Goal: Transaction & Acquisition: Download file/media

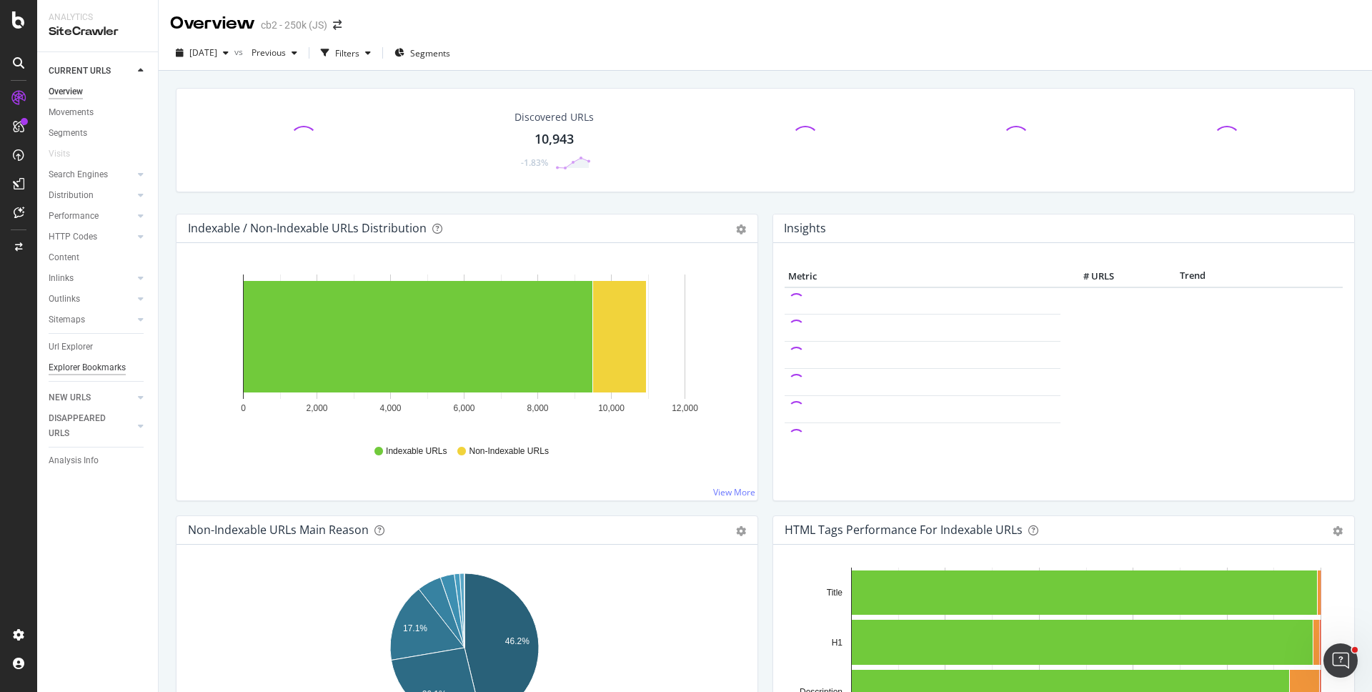
click at [94, 360] on div "Explorer Bookmarks" at bounding box center [87, 367] width 77 height 15
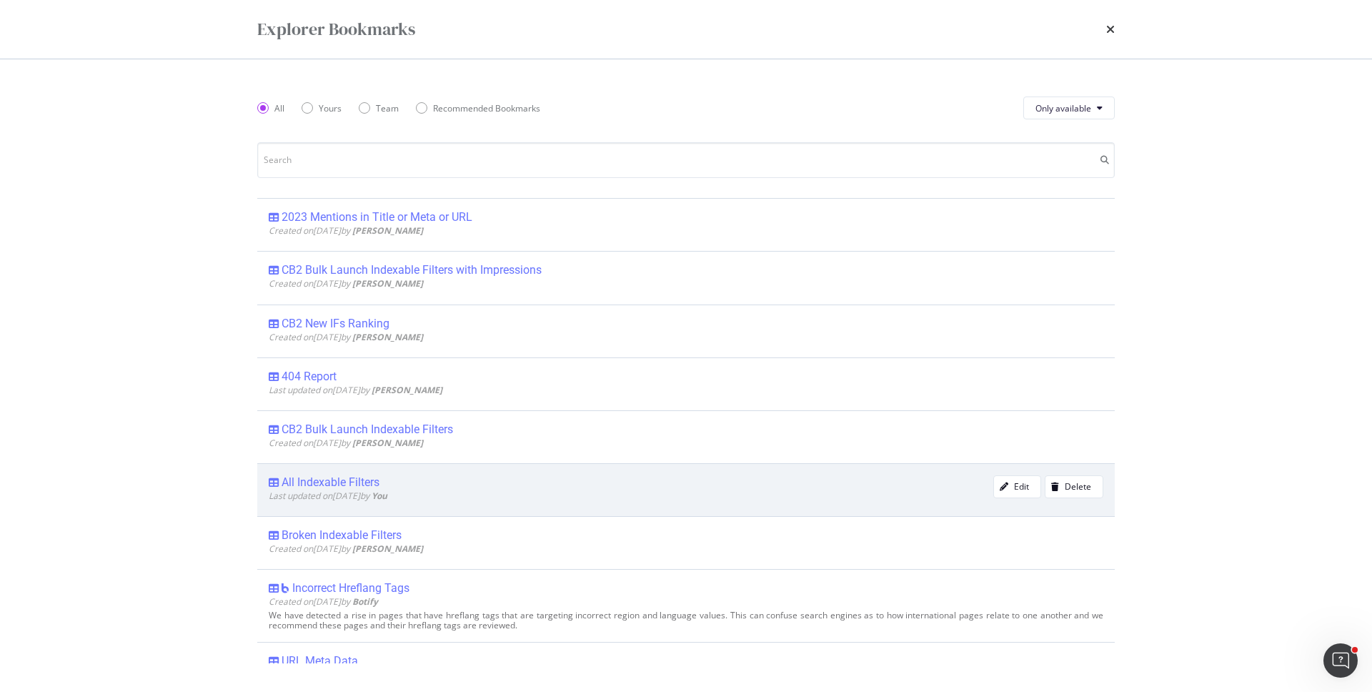
click at [373, 487] on div "All Indexable Filters" at bounding box center [331, 482] width 98 height 14
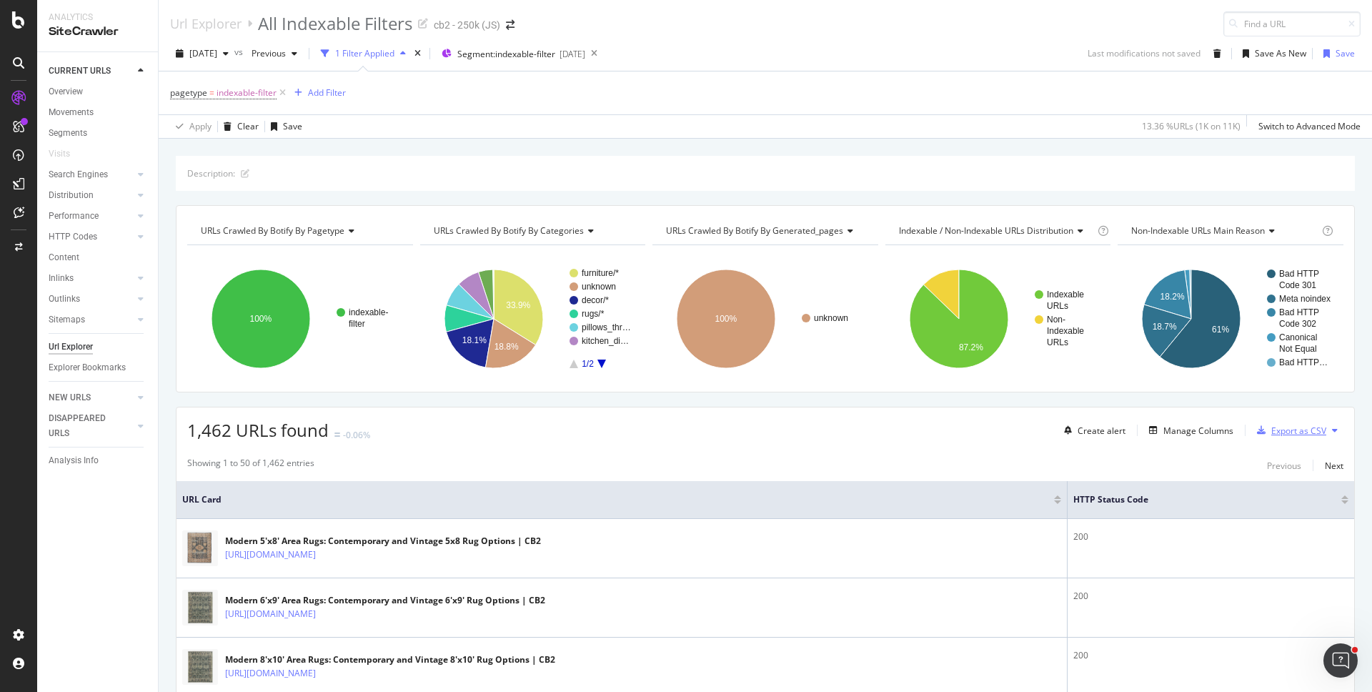
click at [1275, 440] on div "Export as CSV" at bounding box center [1289, 430] width 75 height 21
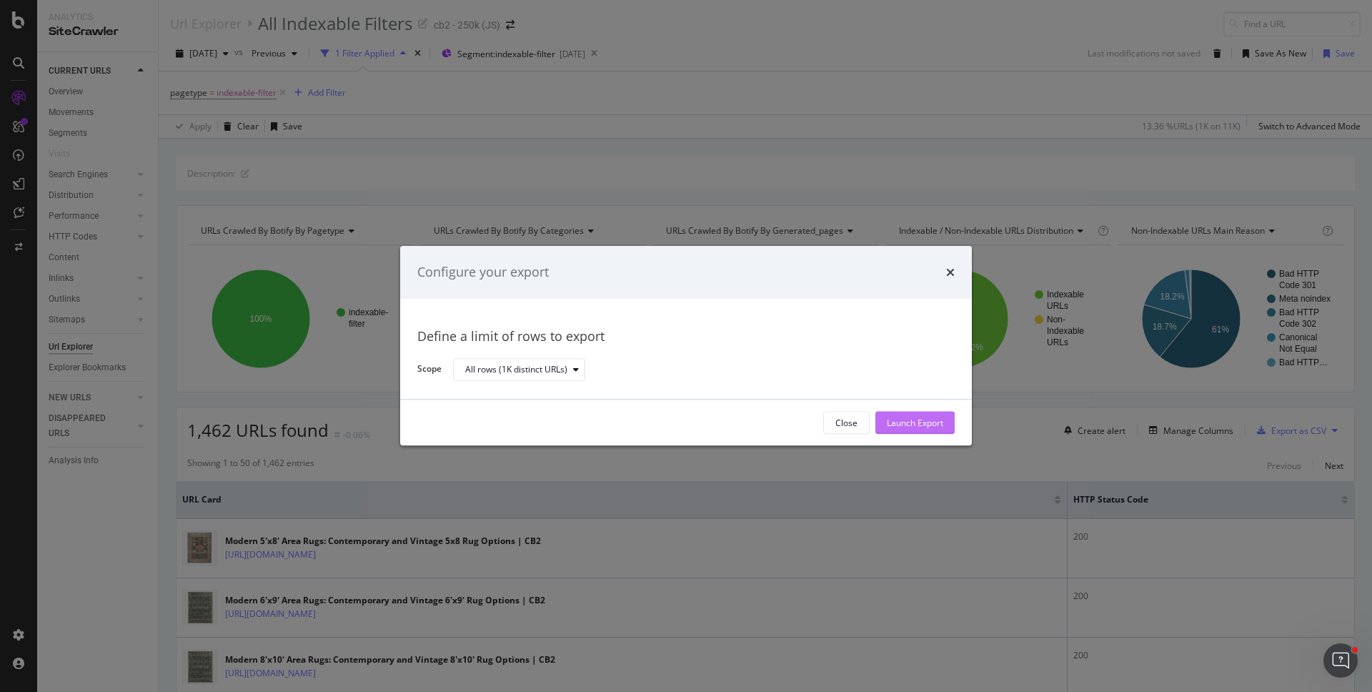
click at [909, 422] on div "Launch Export" at bounding box center [915, 423] width 56 height 12
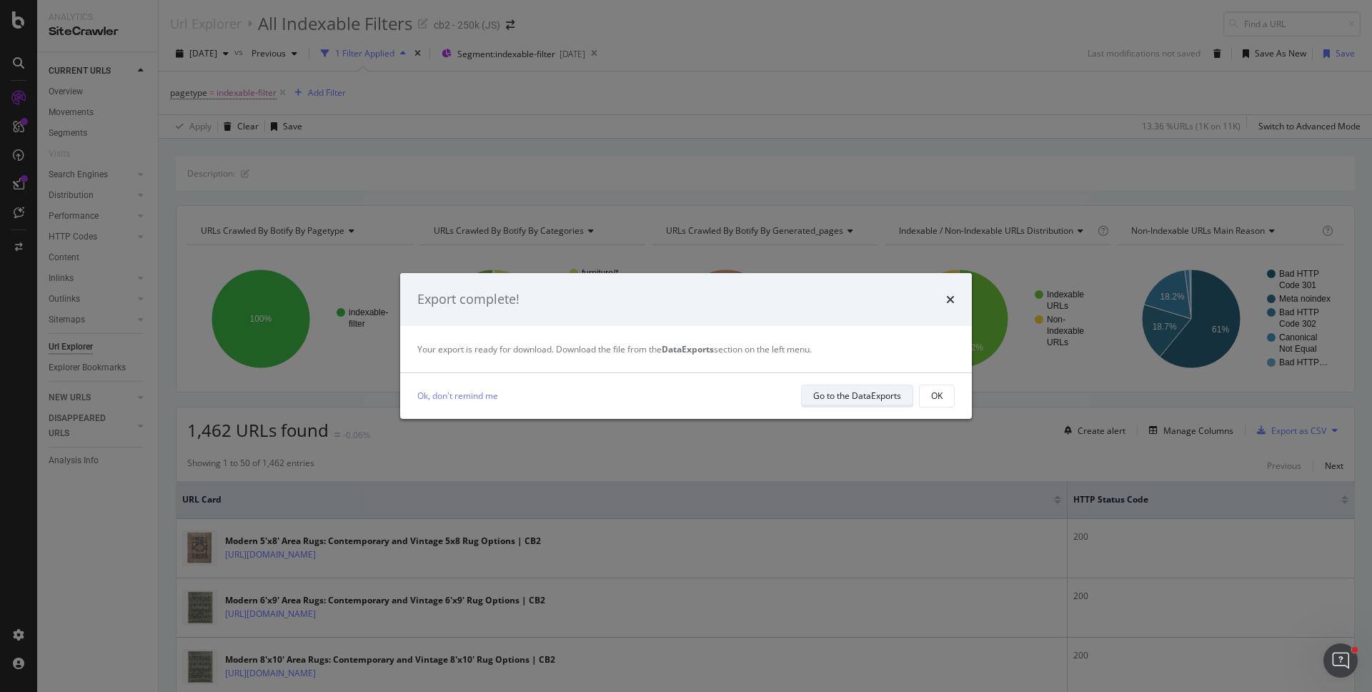
click at [843, 397] on div "Go to the DataExports" at bounding box center [857, 396] width 88 height 12
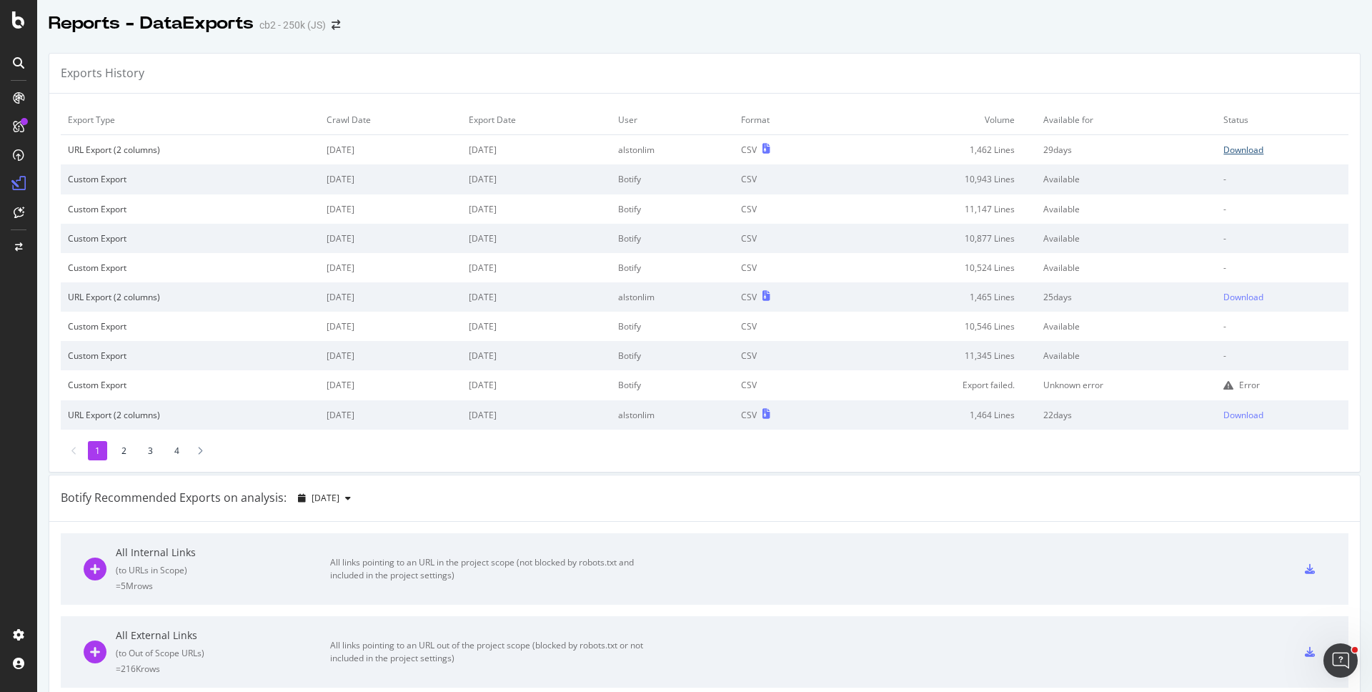
click at [1227, 153] on div "Download" at bounding box center [1244, 150] width 40 height 12
